Goal: Information Seeking & Learning: Learn about a topic

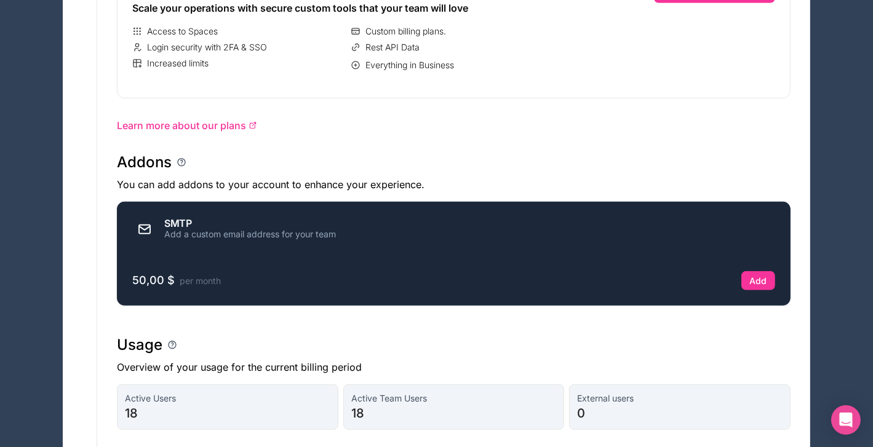
scroll to position [580, 0]
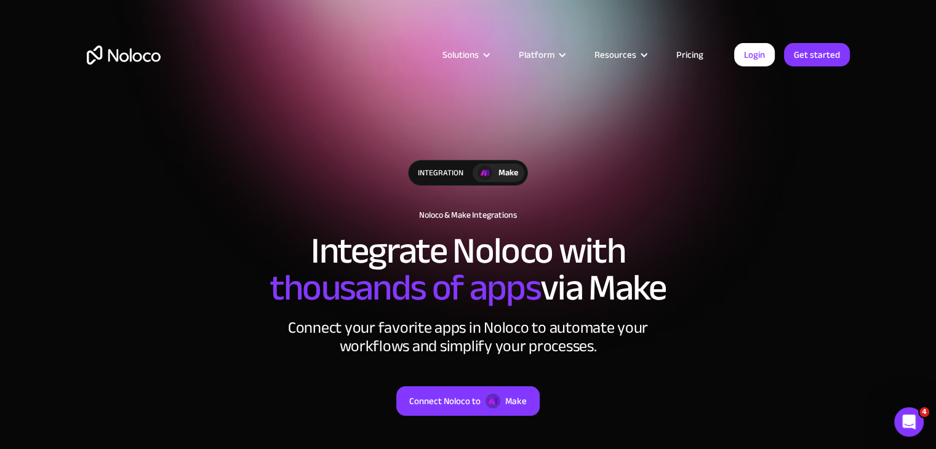
click at [695, 58] on link "Pricing" at bounding box center [690, 55] width 58 height 16
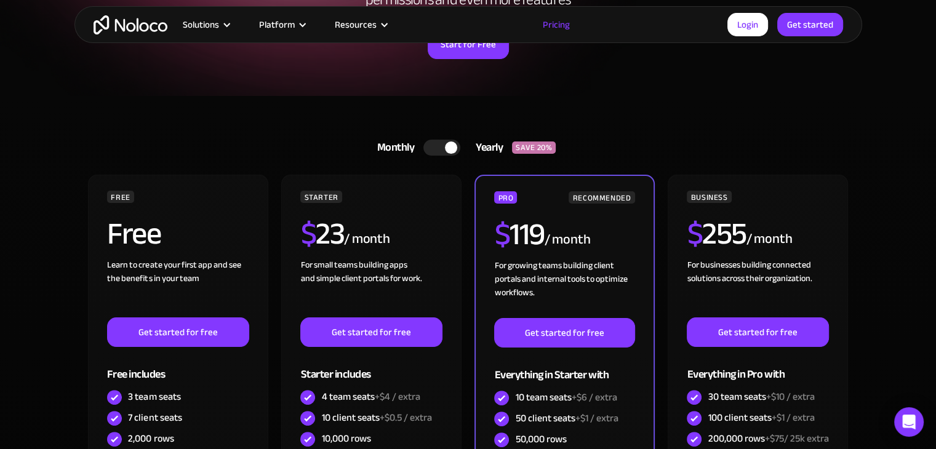
scroll to position [219, 0]
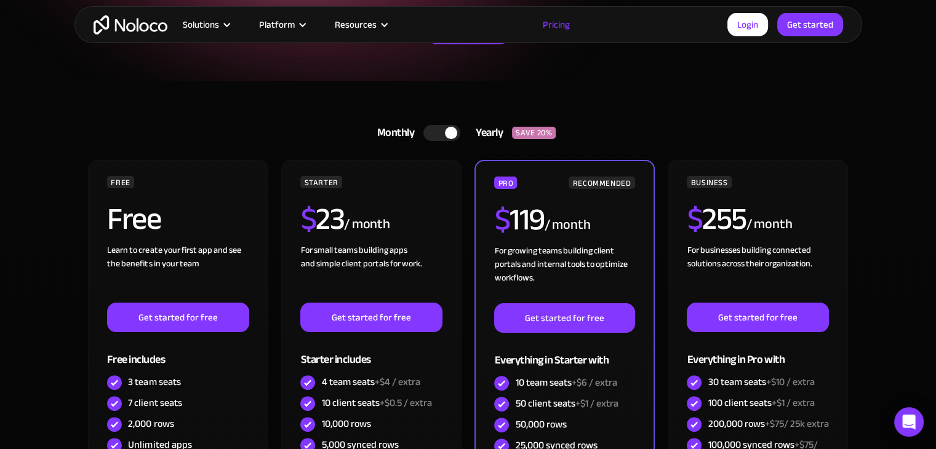
click at [431, 134] on div at bounding box center [441, 133] width 37 height 16
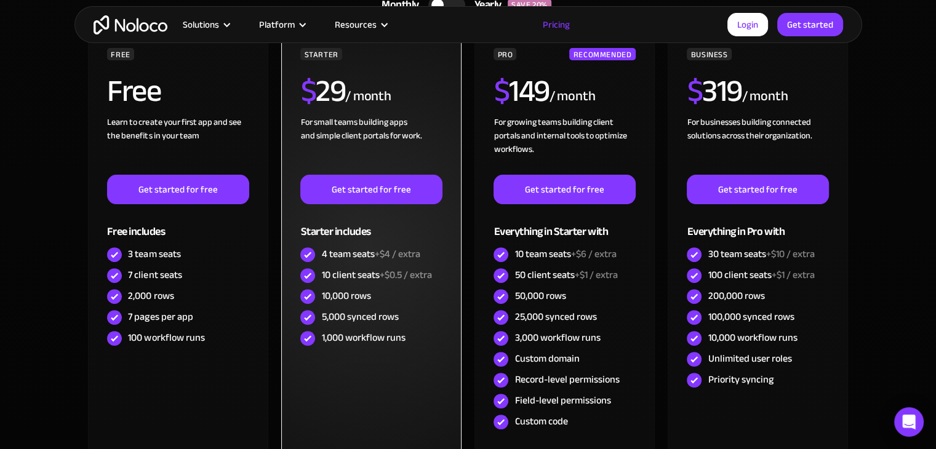
scroll to position [0, 0]
